Goal: Information Seeking & Learning: Check status

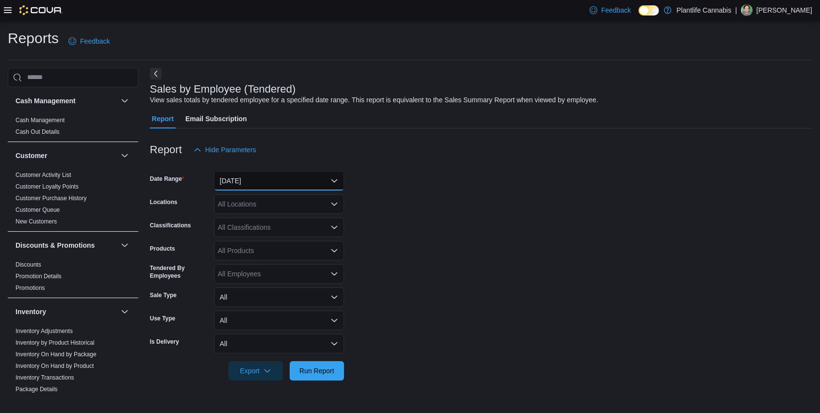
click at [283, 182] on button "[DATE]" at bounding box center [279, 180] width 130 height 19
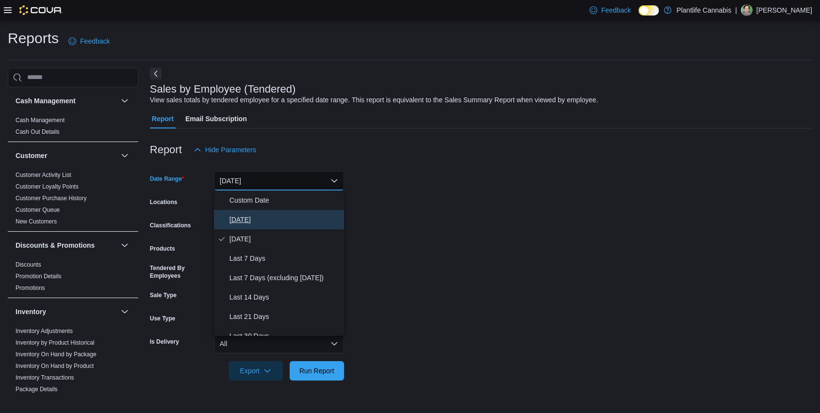
click at [252, 218] on span "[DATE]" at bounding box center [284, 220] width 111 height 12
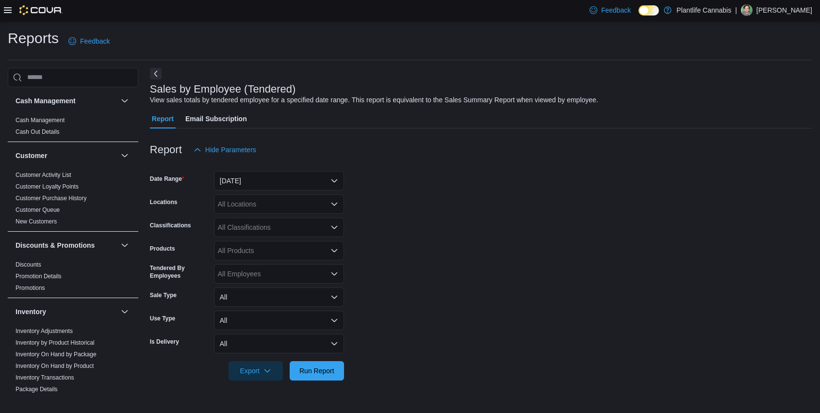
click at [262, 208] on div "All Locations" at bounding box center [279, 203] width 130 height 19
type input "*****"
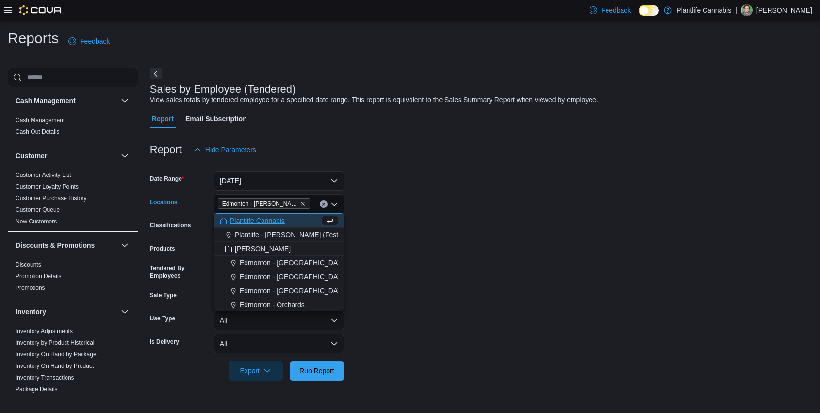
click at [451, 239] on form "Date Range Today Locations Edmonton - Terra Losa Combo box. Selected. Edmonton …" at bounding box center [481, 270] width 662 height 221
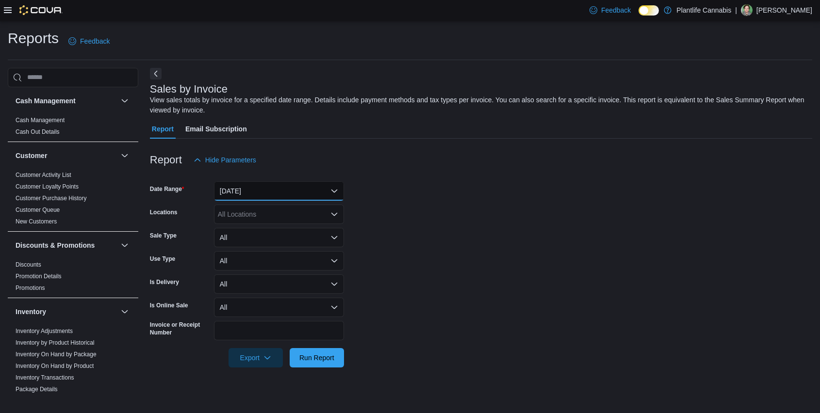
click at [256, 188] on button "[DATE]" at bounding box center [279, 190] width 130 height 19
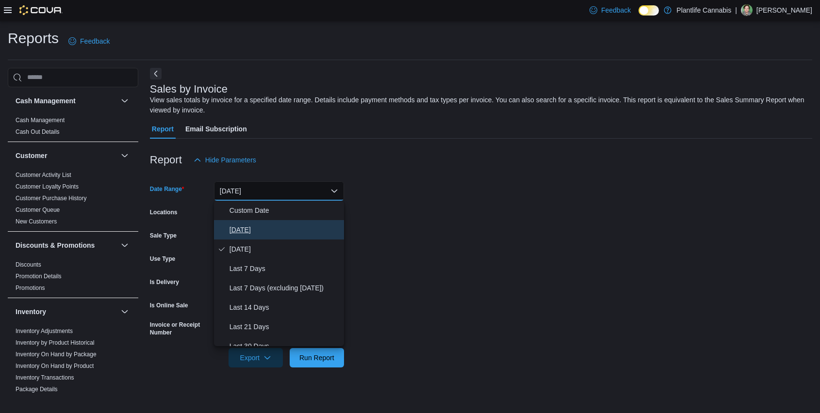
click at [245, 225] on span "[DATE]" at bounding box center [284, 230] width 111 height 12
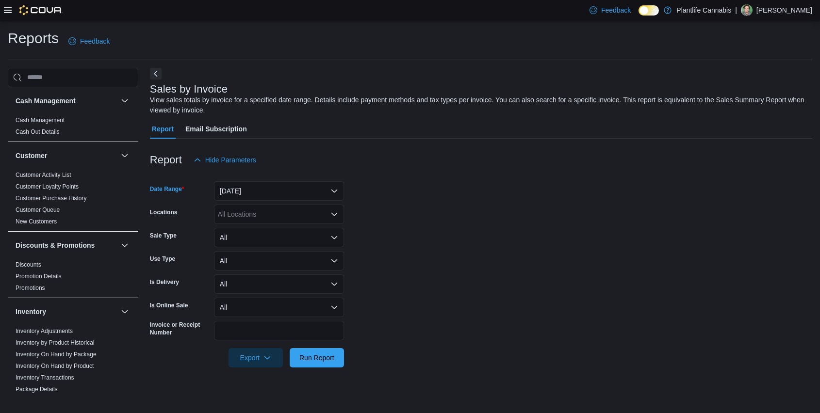
click at [252, 217] on div "All Locations" at bounding box center [279, 214] width 130 height 19
type input "*****"
click at [272, 231] on span "Edmonton - [PERSON_NAME]" at bounding box center [286, 231] width 93 height 10
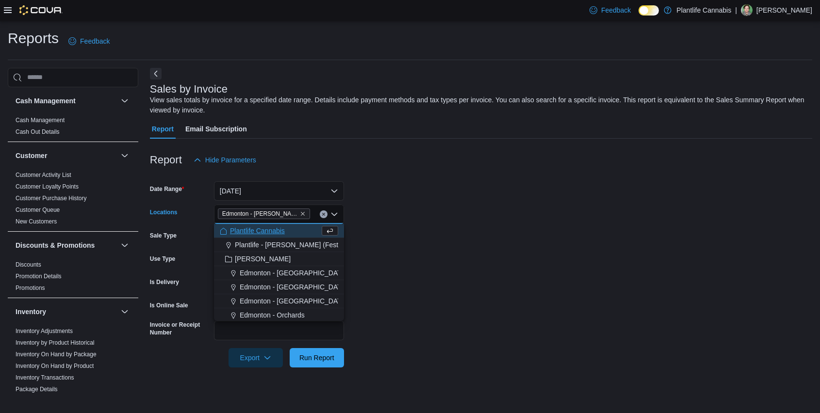
click at [610, 236] on form "Date Range [DATE] Locations [GEOGRAPHIC_DATA] - [PERSON_NAME][GEOGRAPHIC_DATA] …" at bounding box center [481, 269] width 662 height 198
